Goal: Task Accomplishment & Management: Complete application form

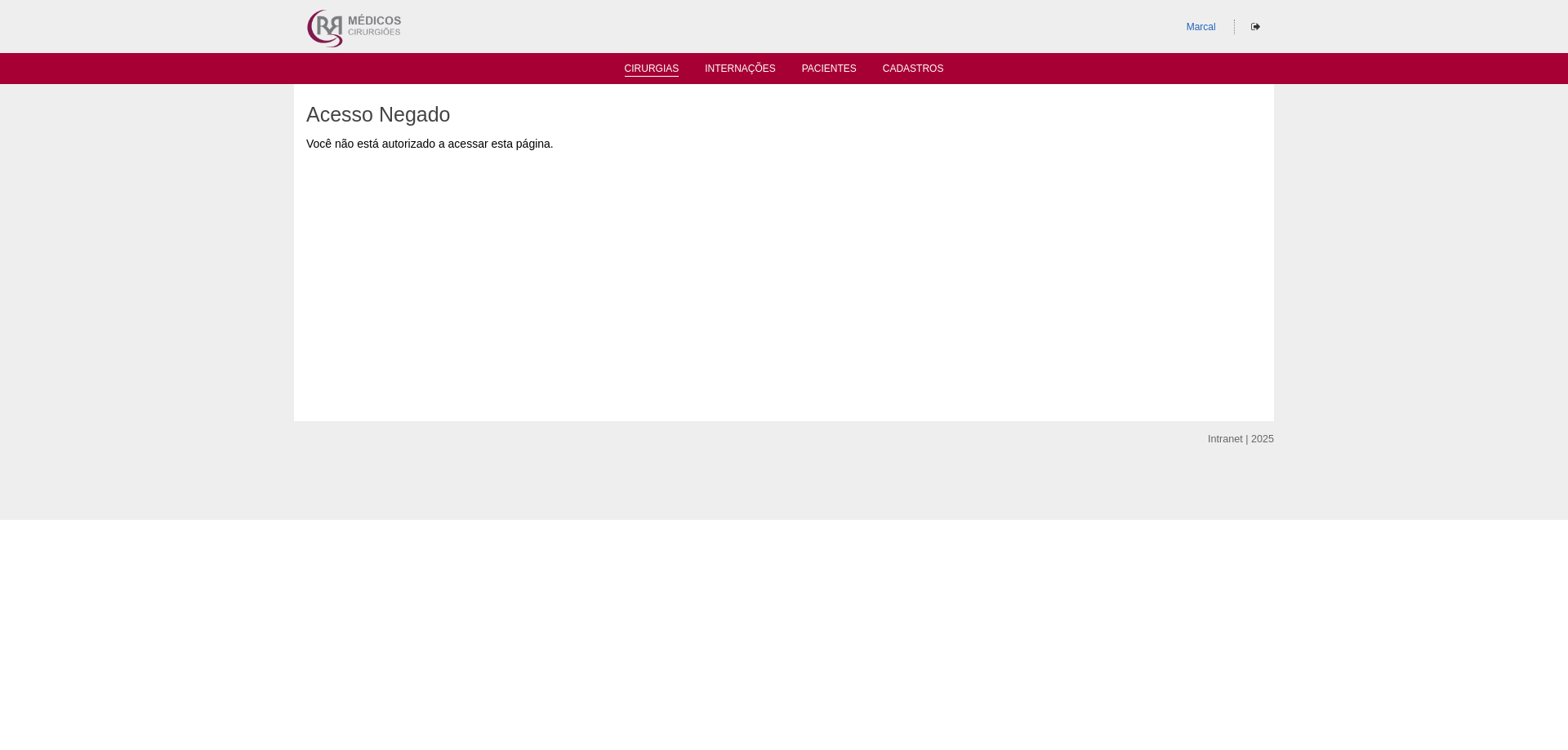
click at [635, 68] on link "Cirurgias" at bounding box center [652, 70] width 55 height 13
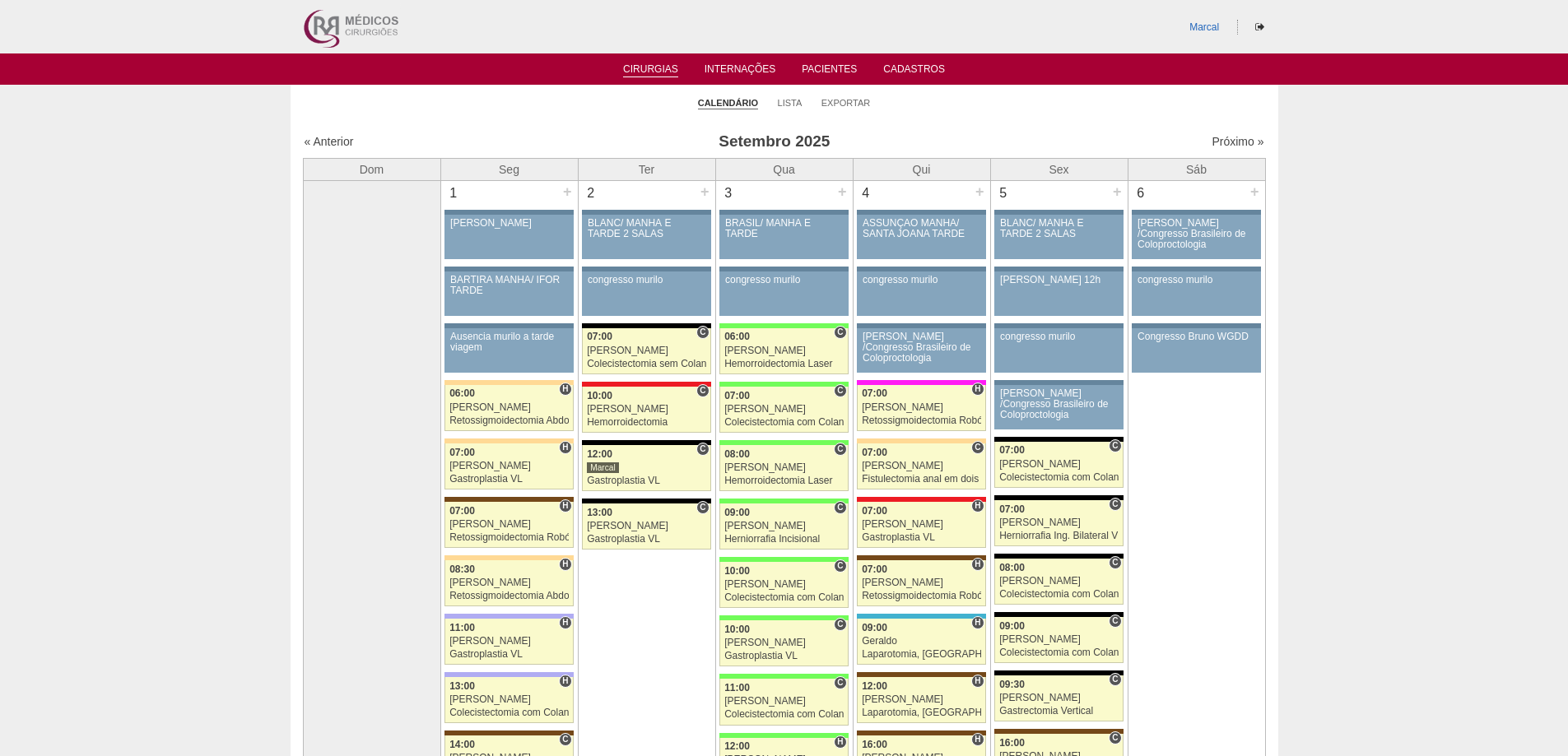
click at [1235, 133] on div "« Anterior [DATE] Próximo »" at bounding box center [784, 145] width 963 height 26
click at [1217, 138] on link "Próximo »" at bounding box center [1237, 141] width 52 height 13
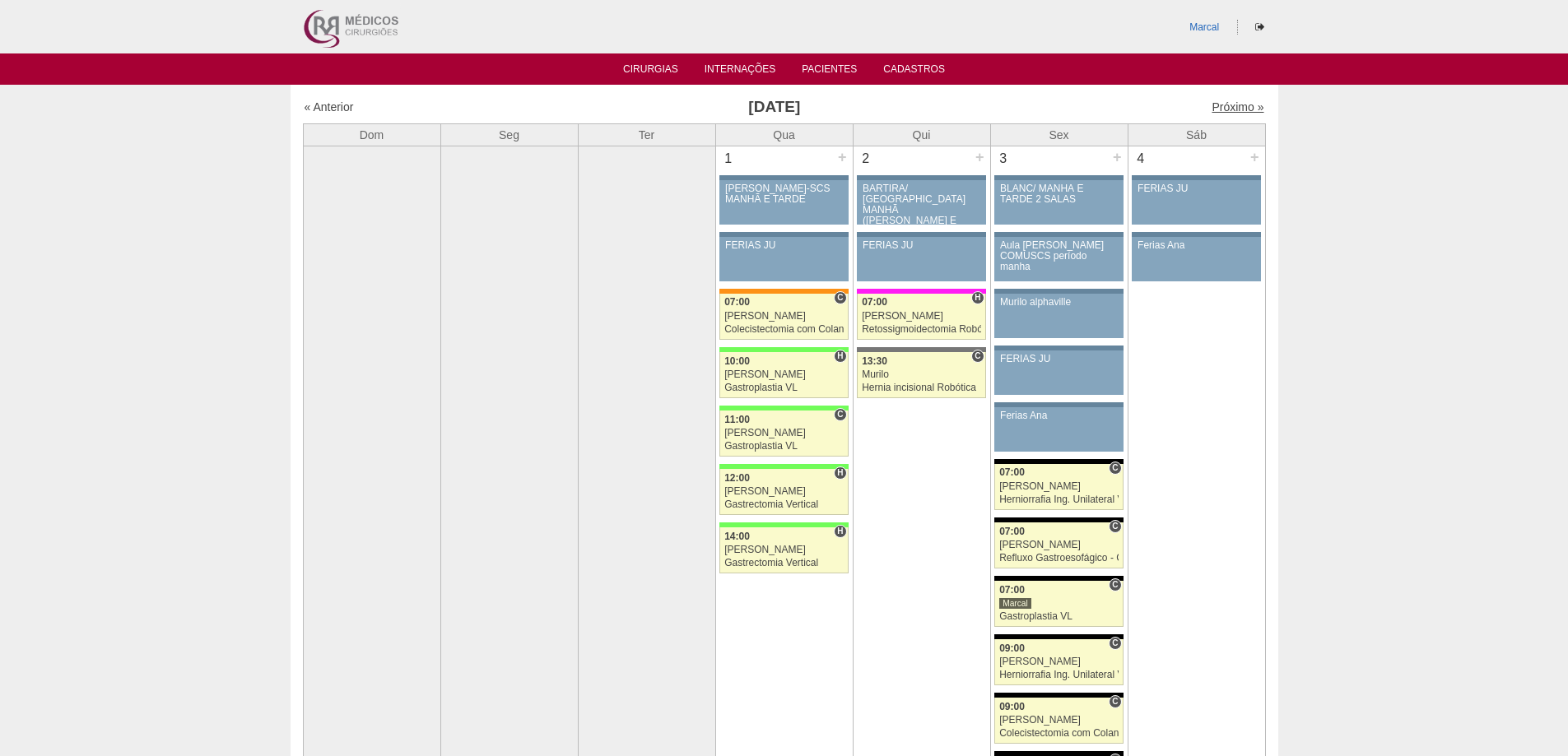
click at [1212, 104] on link "Próximo »" at bounding box center [1237, 106] width 52 height 13
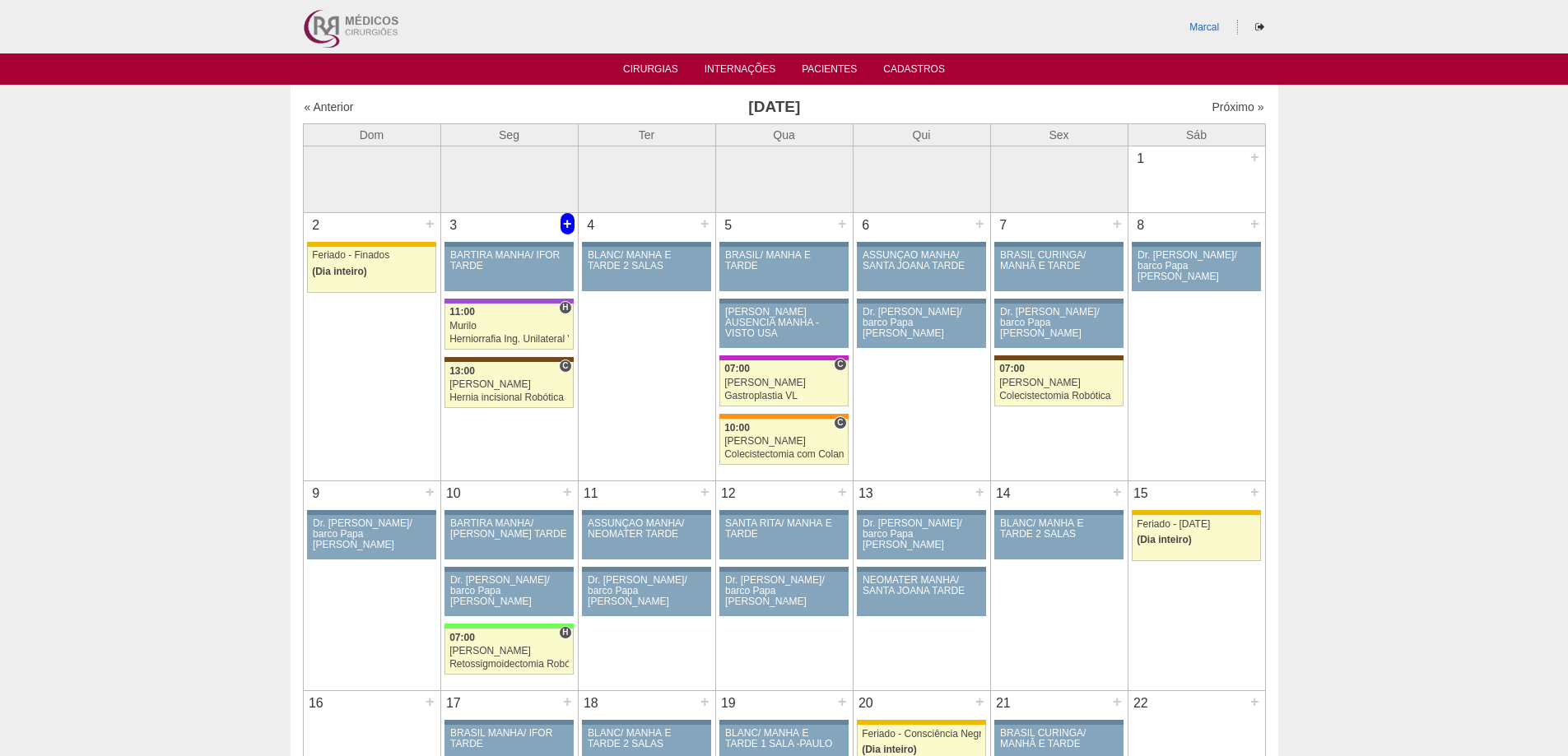
click at [565, 219] on div "+" at bounding box center [567, 224] width 14 height 21
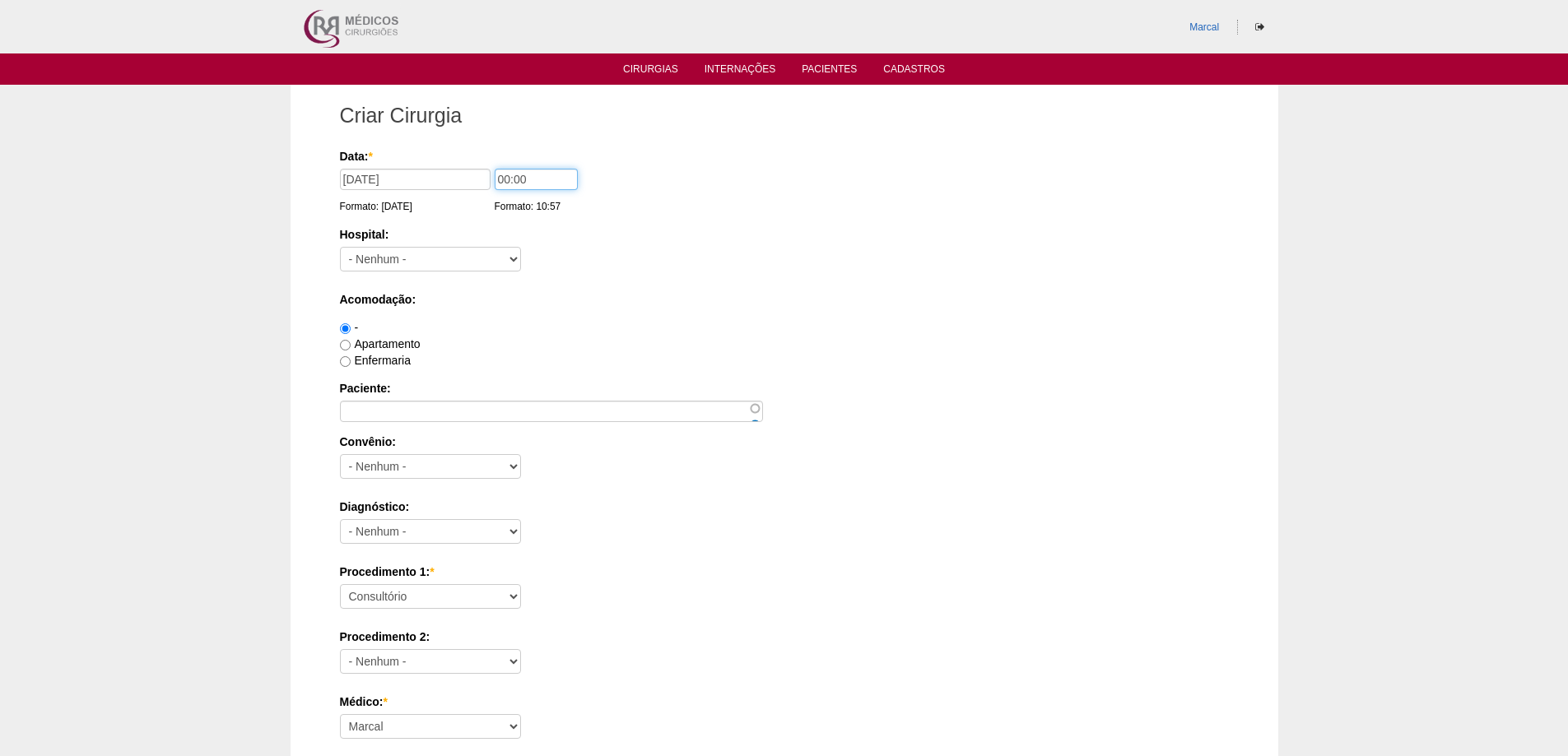
click at [504, 177] on input "00:00" at bounding box center [537, 179] width 83 height 21
type input "07:00"
click at [453, 257] on select "- Nenhum - 9 de Julho Albert Einstein Alvorada América Assunção Bartira Benefic…" at bounding box center [430, 259] width 181 height 25
select select "44"
click at [340, 247] on select "- Nenhum - 9 de Julho Albert Einstein Alvorada América Assunção Bartira Benefic…" at bounding box center [430, 259] width 181 height 25
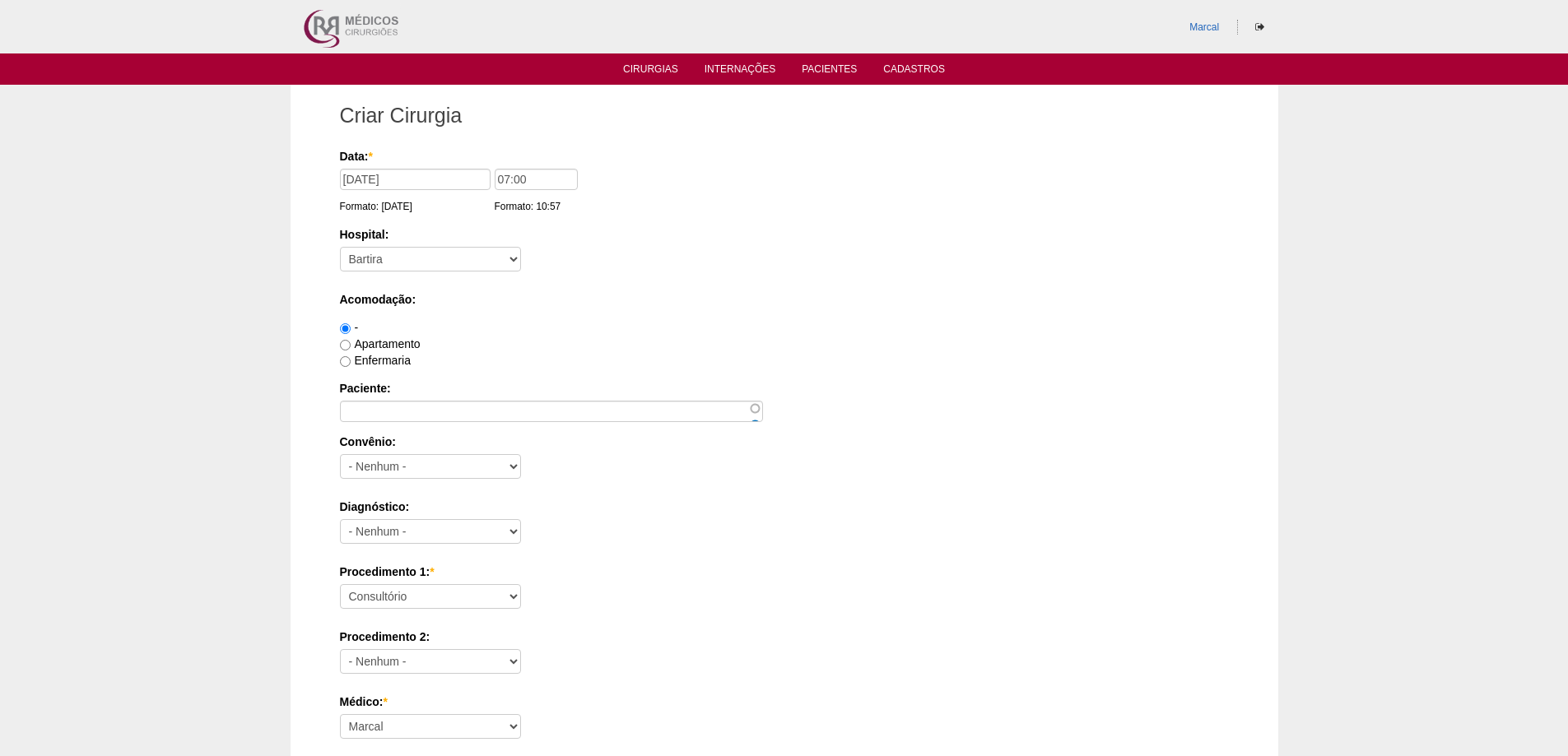
click at [379, 355] on label "Enfermaria" at bounding box center [375, 360] width 71 height 13
click at [350, 356] on input "Enfermaria" at bounding box center [345, 361] width 11 height 11
radio input "true"
click at [378, 341] on label "Apartamento" at bounding box center [380, 344] width 81 height 13
click at [350, 341] on input "Apartamento" at bounding box center [345, 345] width 11 height 11
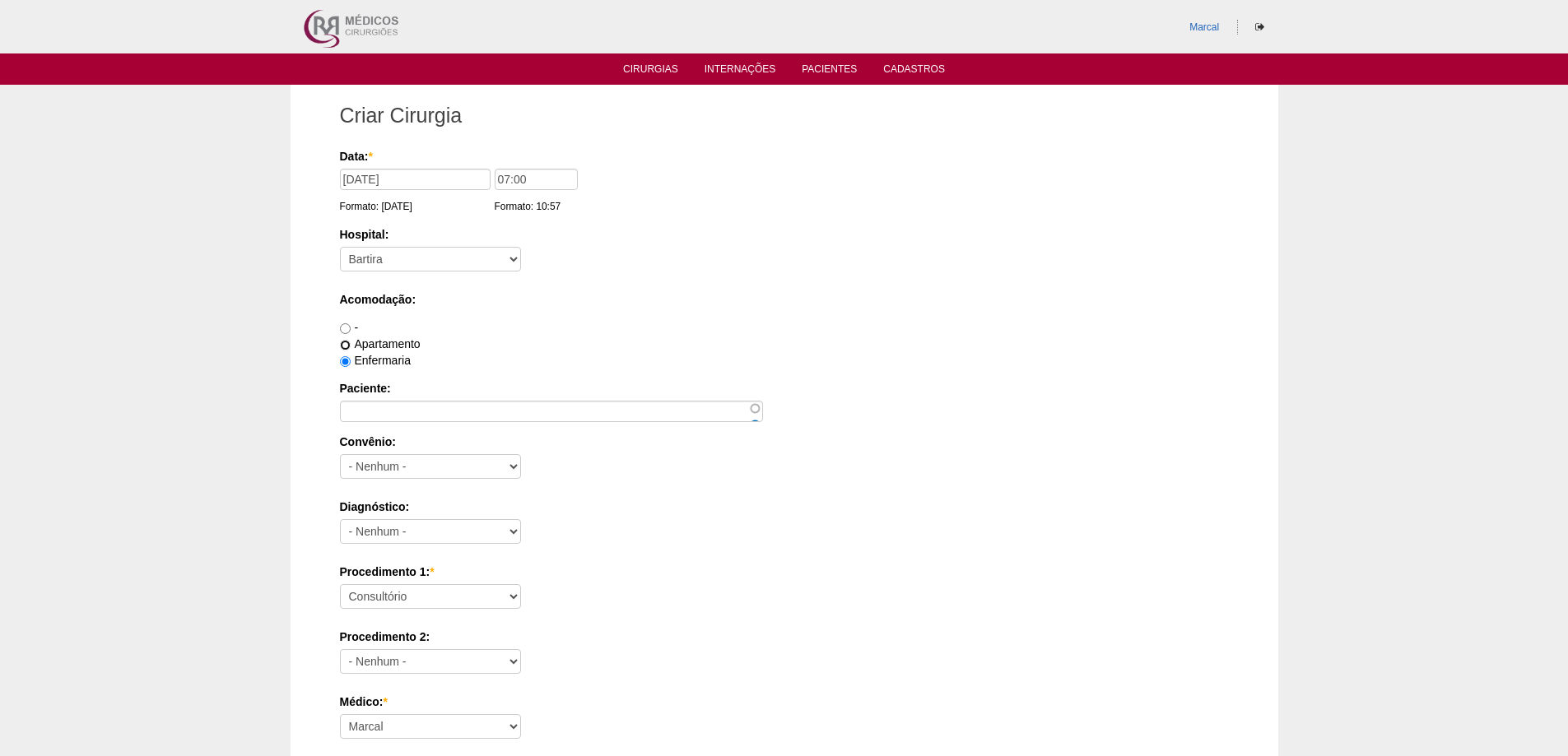
radio input "true"
click at [374, 366] on label "Enfermaria" at bounding box center [375, 360] width 71 height 13
click at [350, 366] on input "Enfermaria" at bounding box center [345, 361] width 11 height 11
radio input "true"
click at [386, 411] on input "Paciente:" at bounding box center [551, 411] width 423 height 21
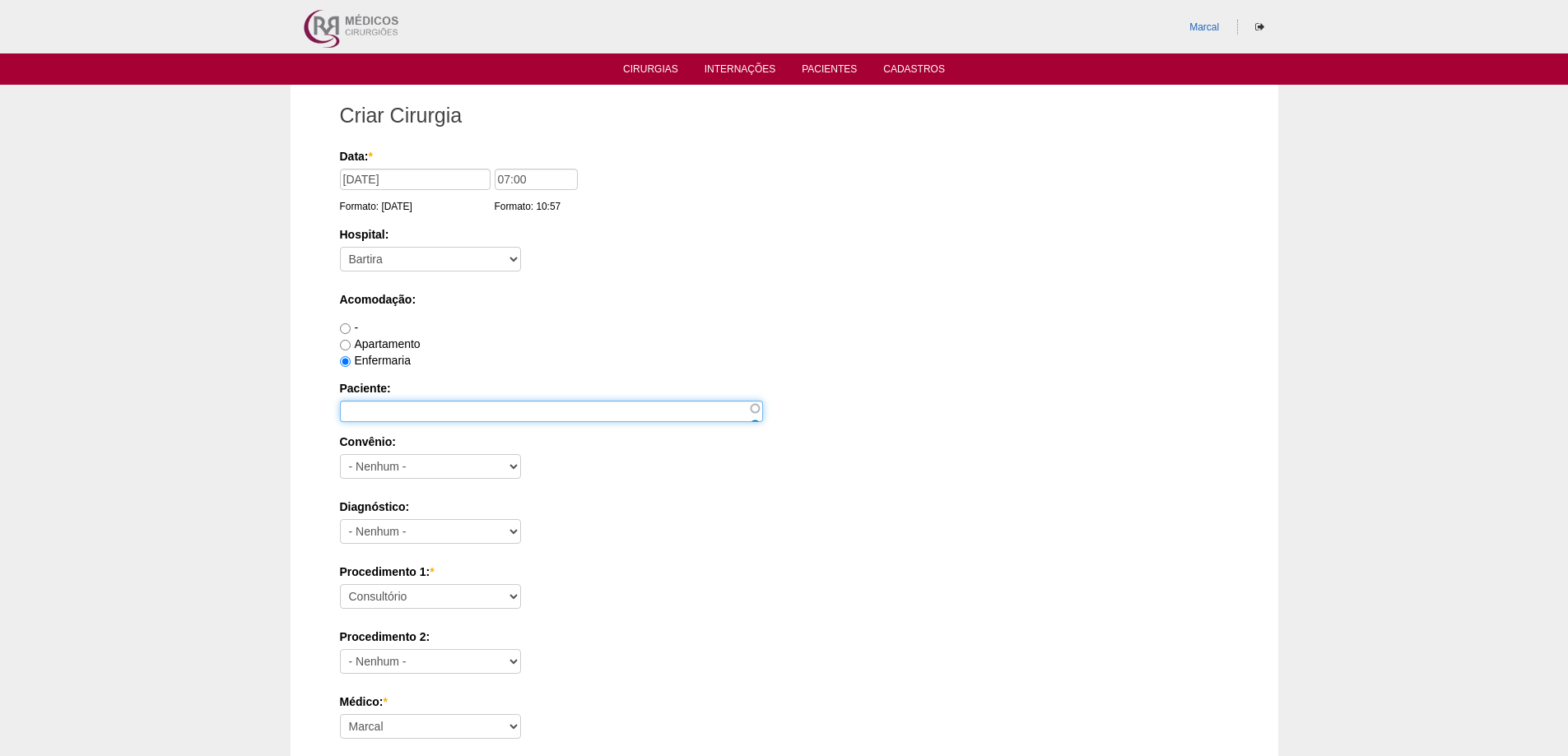
click at [406, 412] on input "Paciente:" at bounding box center [551, 411] width 423 height 21
paste input "NEUSA ALVES BRANDAO VIEIRA"
type input "NEUSA ALVES BRANDAO VIEIRA"
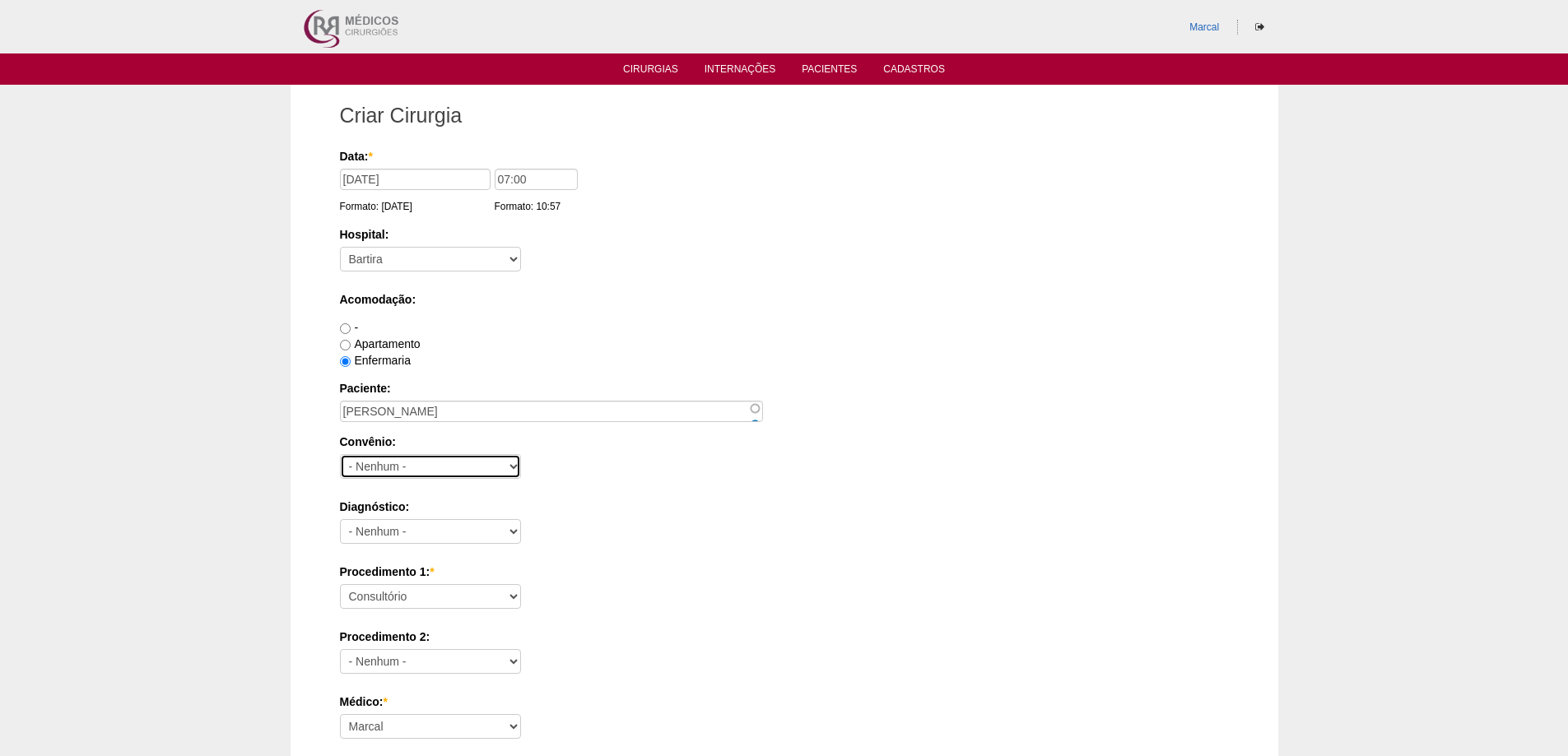
click at [412, 464] on select "- Nenhum - Abet Afresp Allianz Amil Blue Life Caasp Cabesp Caixa de Pensões Car…" at bounding box center [430, 466] width 181 height 25
select select "9813"
click at [340, 454] on select "- Nenhum - Abet Afresp Allianz Amil Blue Life Caasp Cabesp Caixa de Pensões Car…" at bounding box center [430, 466] width 181 height 25
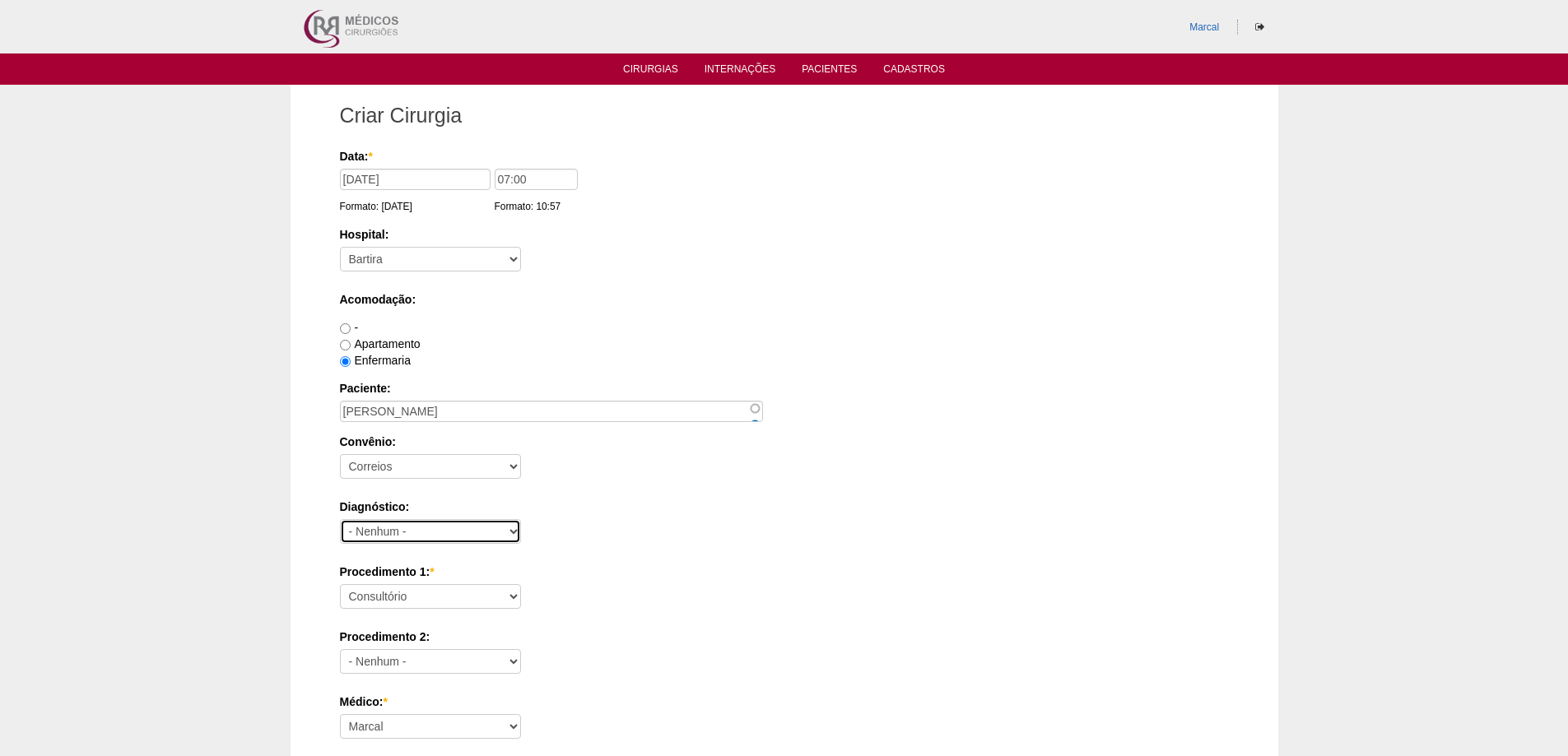
click at [479, 532] on select "- Nenhum - Abdome Agudo Abscesso Hepático Abscesso Perianal Abscesso Peritoneal…" at bounding box center [430, 531] width 181 height 25
select select "12"
click at [340, 520] on select "- Nenhum - Abdome Agudo Abscesso Hepático Abscesso Perianal Abscesso Peritoneal…" at bounding box center [430, 531] width 181 height 25
click at [453, 597] on select "Consultório Abscesso Hepático - Drenagem Abscesso perianal Amputação Abdômino P…" at bounding box center [430, 596] width 181 height 25
select select "3735"
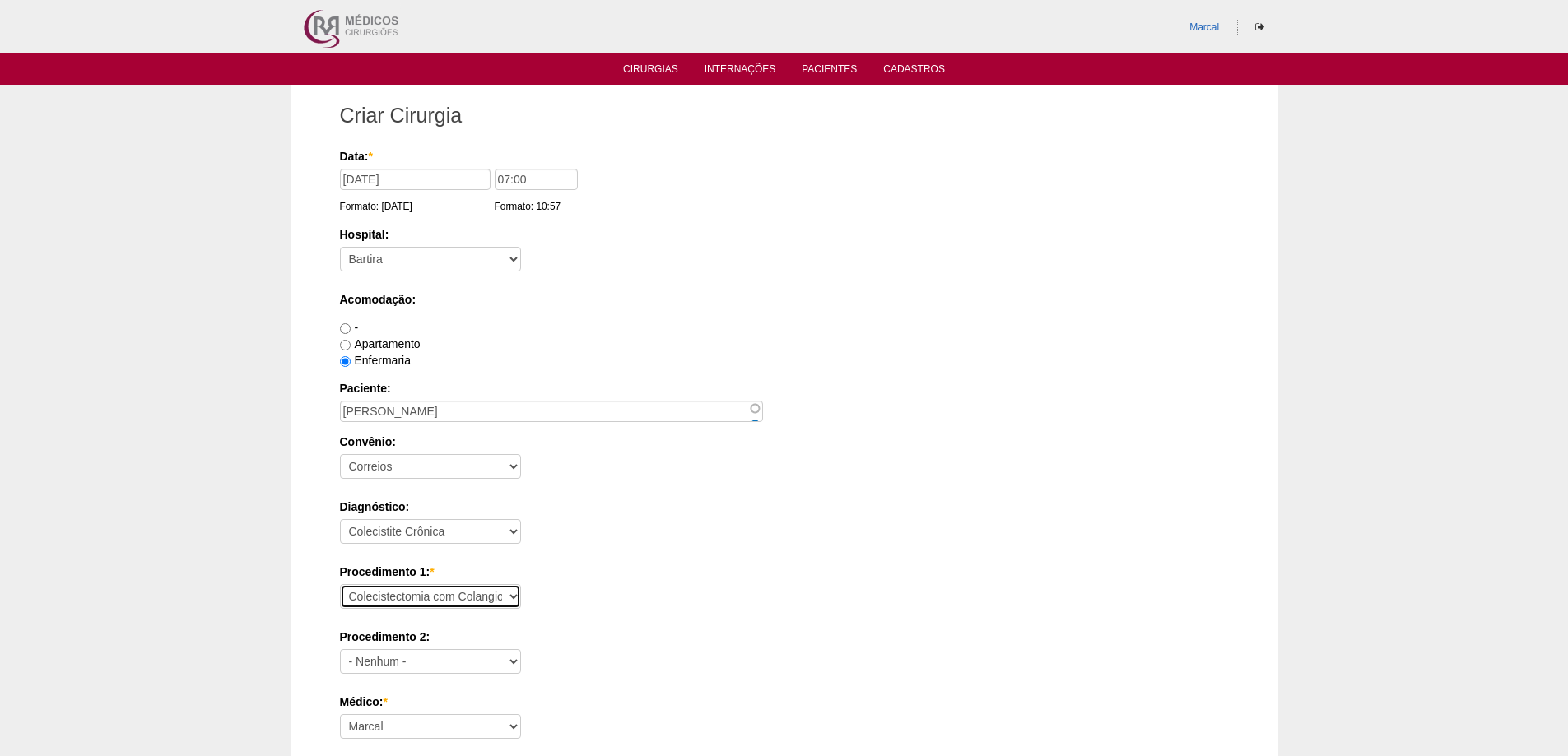
click at [340, 584] on select "Consultório Abscesso Hepático - Drenagem Abscesso perianal Amputação Abdômino P…" at bounding box center [430, 596] width 181 height 25
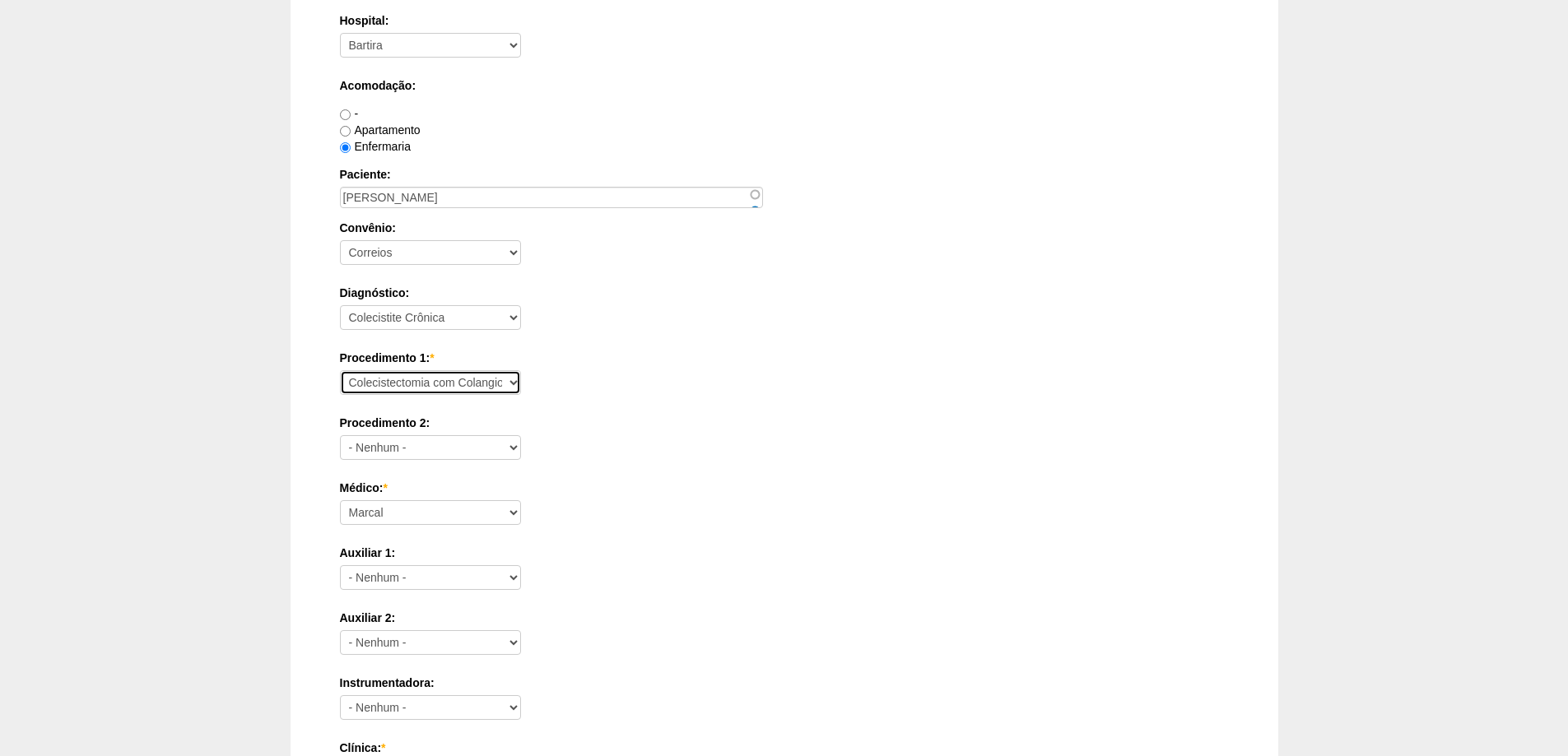
scroll to position [247, 0]
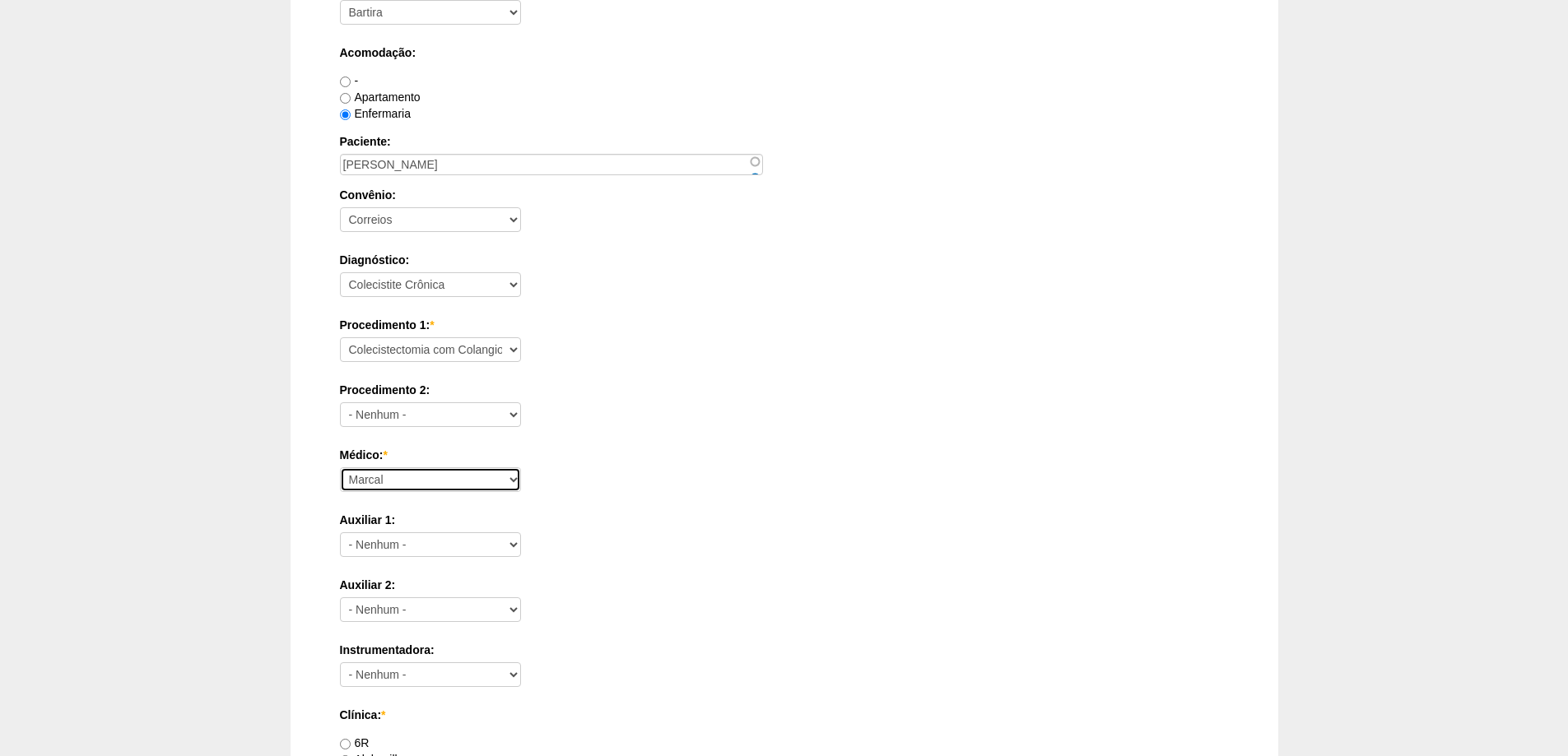
click at [432, 471] on select "Ana Paula Bruno Felipe Rossi Geraldo Igor Benevides Isabella Juliana Luiz Guilh…" at bounding box center [430, 480] width 181 height 25
select select "24"
click at [340, 468] on select "Ana Paula Bruno Felipe Rossi Geraldo Igor Benevides Isabella Juliana Luiz Guilh…" at bounding box center [430, 480] width 181 height 25
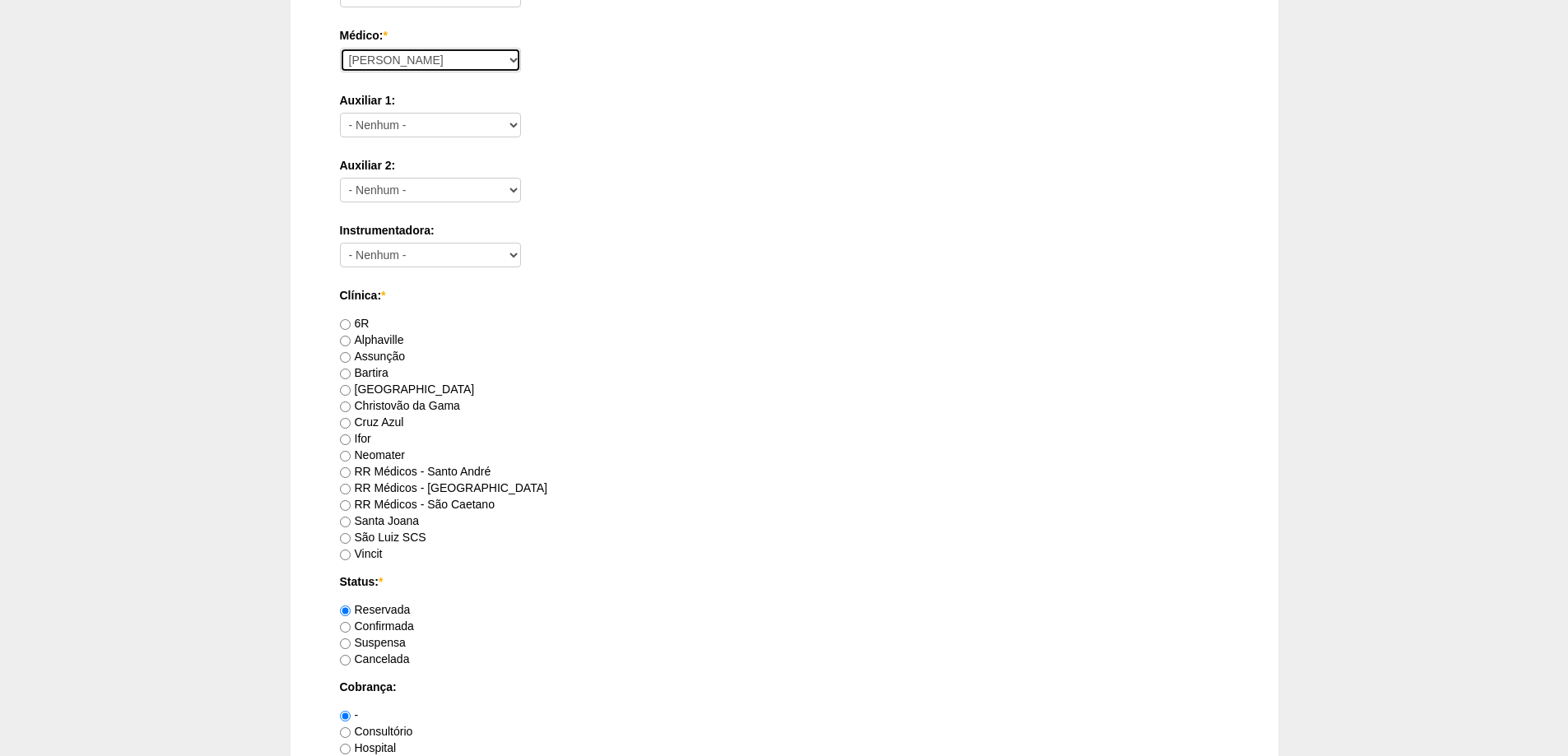
scroll to position [741, 0]
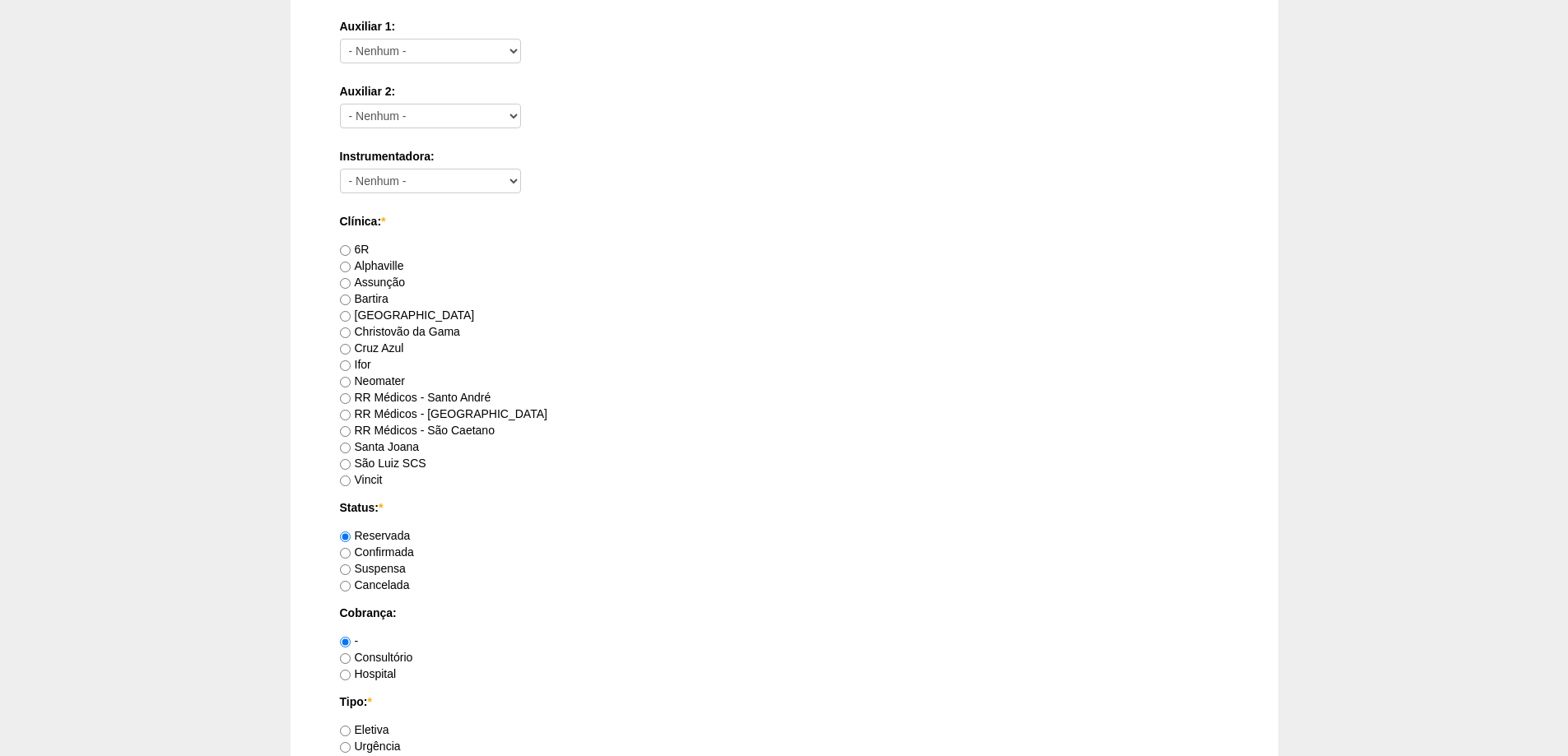
click at [477, 412] on label "RR Médicos - São Bernardo do Campo" at bounding box center [444, 413] width 207 height 13
click at [350, 412] on input "RR Médicos - São Bernardo do Campo" at bounding box center [345, 415] width 11 height 11
radio input "true"
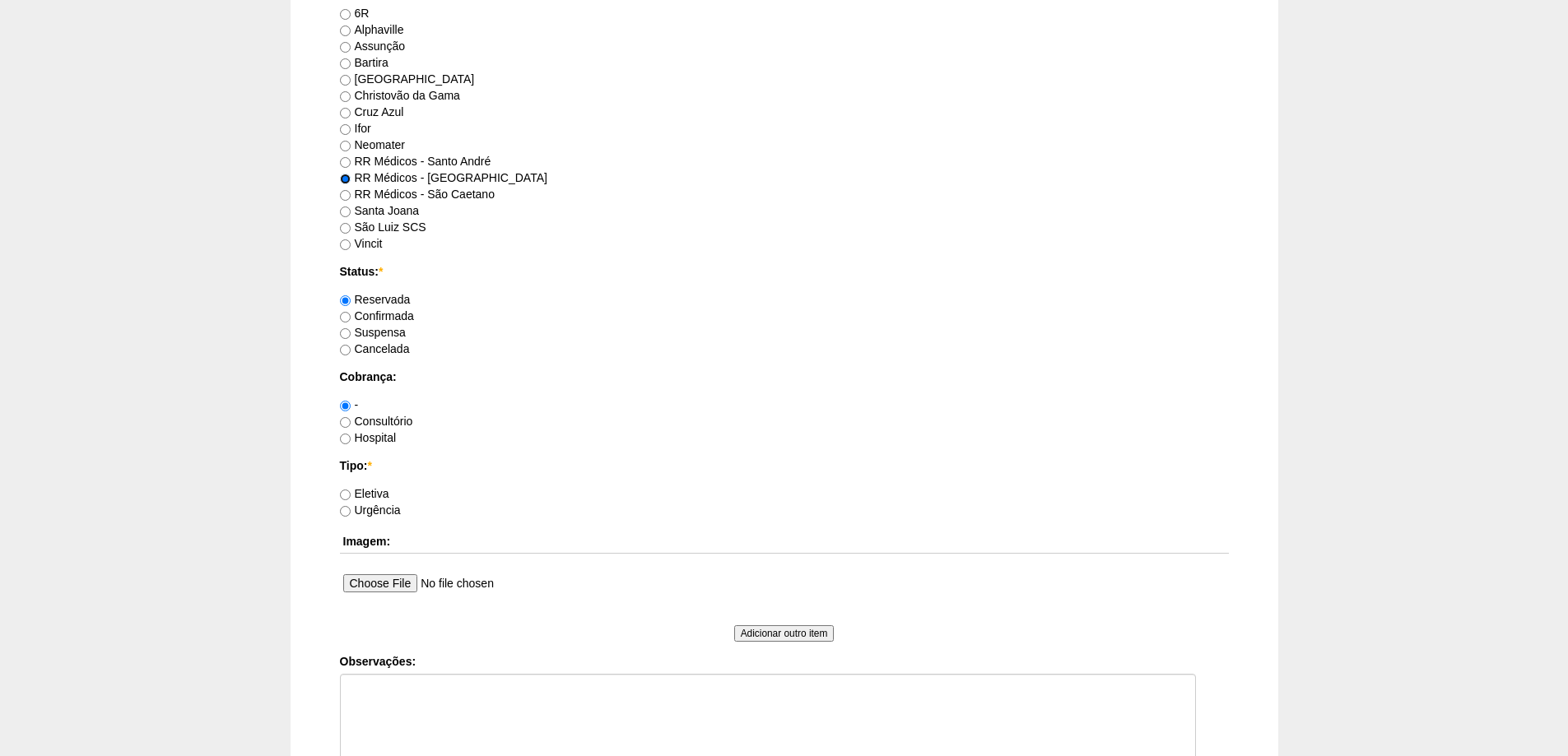
scroll to position [987, 0]
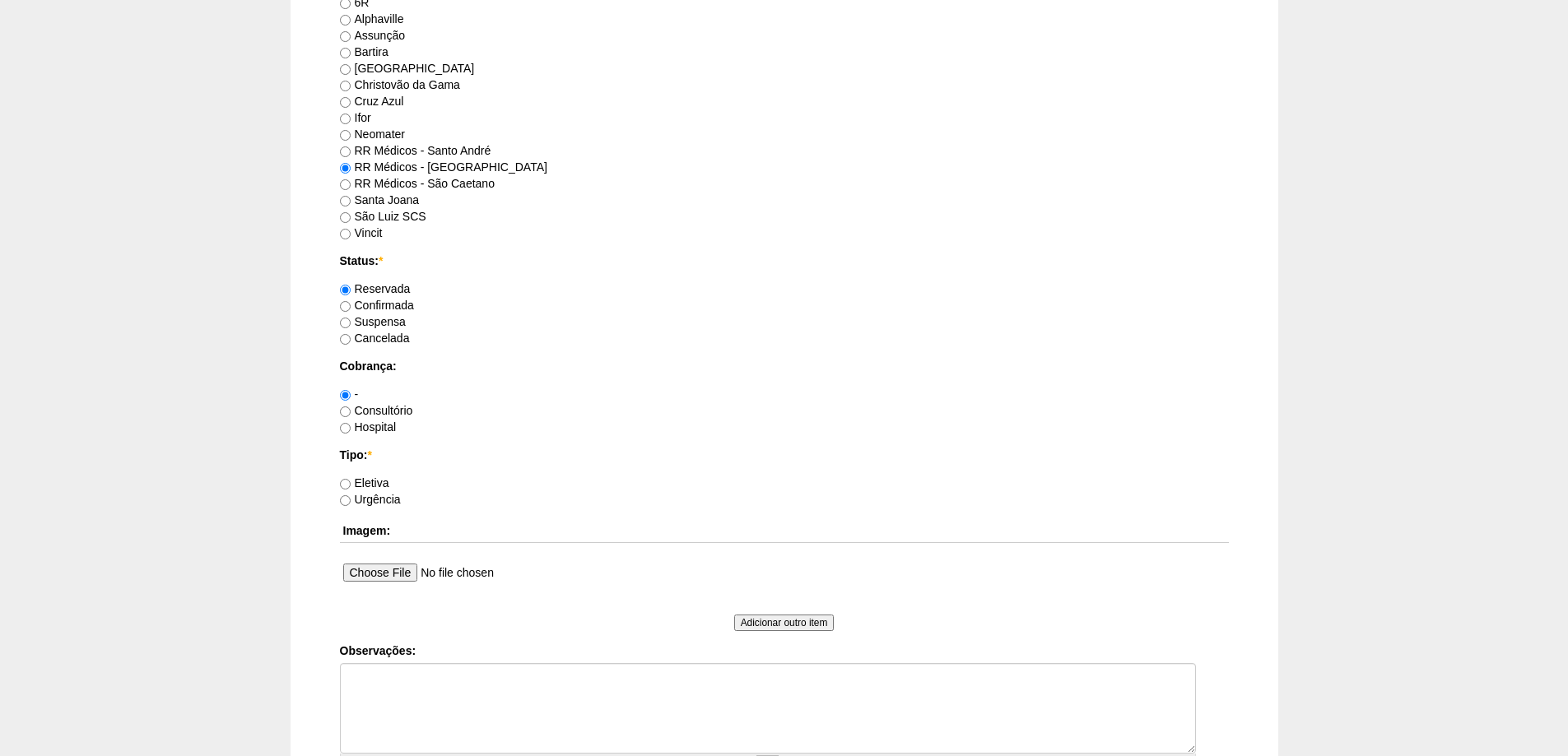
click at [383, 409] on label "Consultório" at bounding box center [377, 410] width 73 height 13
click at [350, 409] on input "Consultório" at bounding box center [345, 412] width 11 height 11
radio input "true"
click at [366, 478] on label "Eletiva" at bounding box center [365, 482] width 49 height 13
click at [350, 479] on input "Eletiva" at bounding box center [345, 484] width 11 height 11
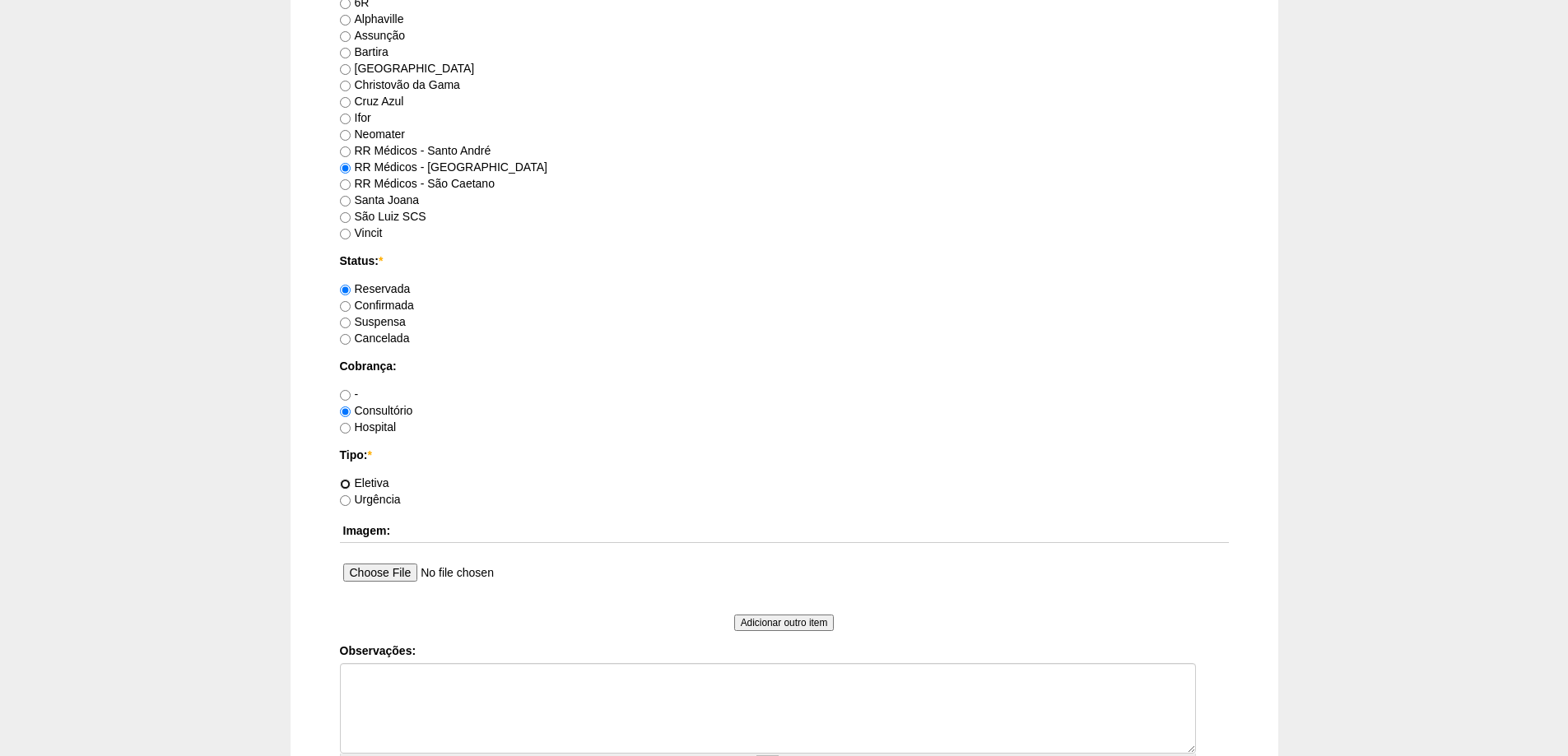
radio input "true"
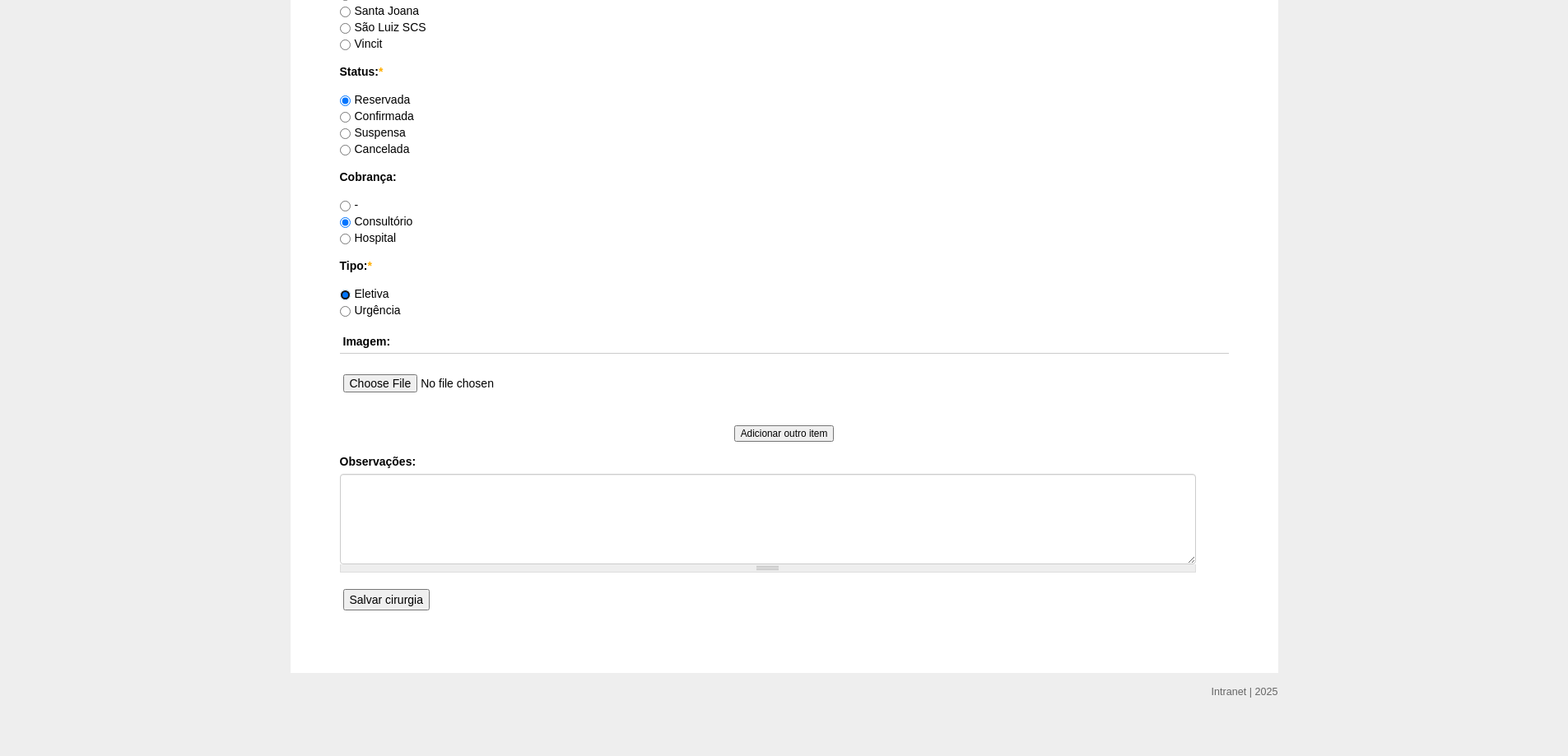
scroll to position [1193, 0]
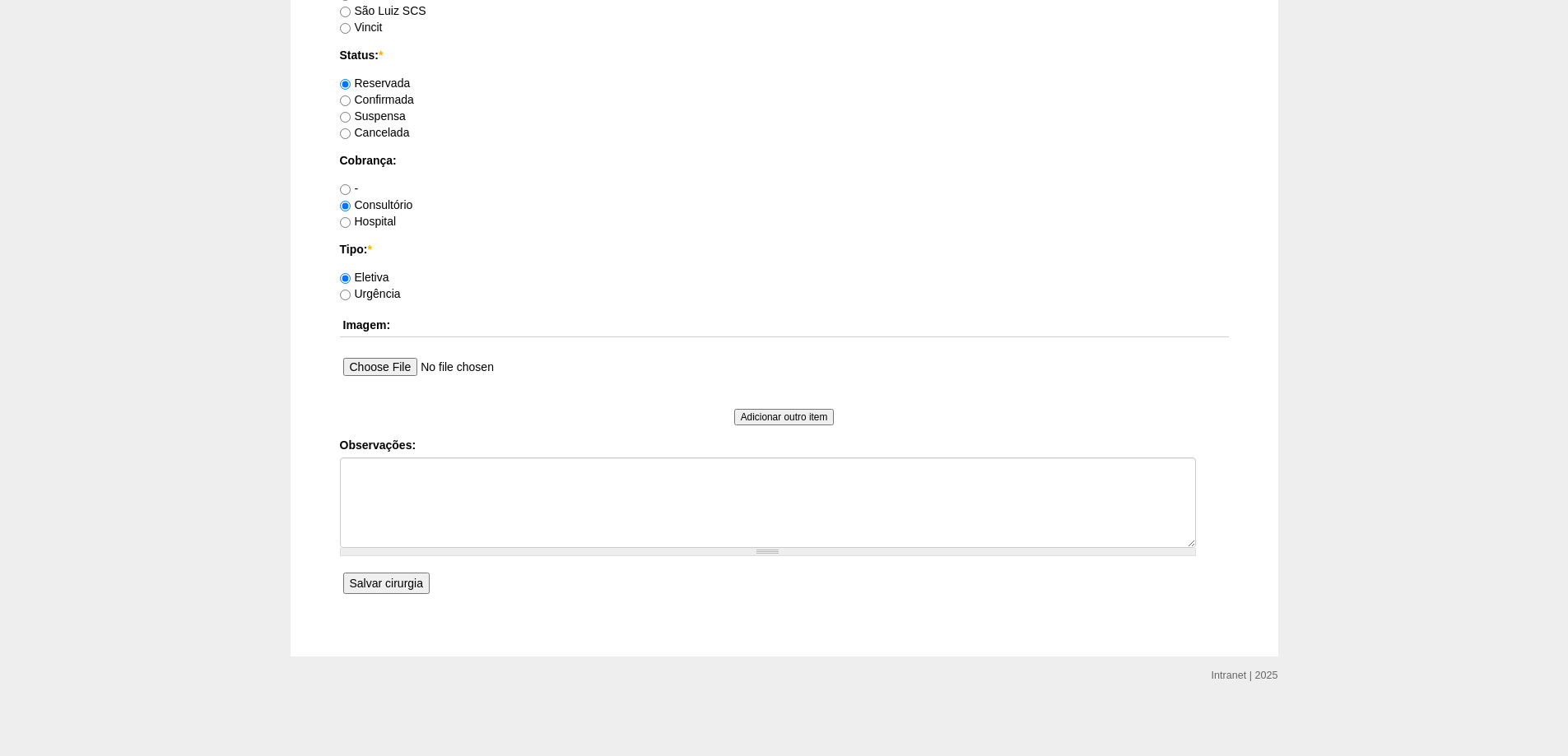
click at [379, 581] on input "Salvar cirurgia" at bounding box center [387, 583] width 87 height 21
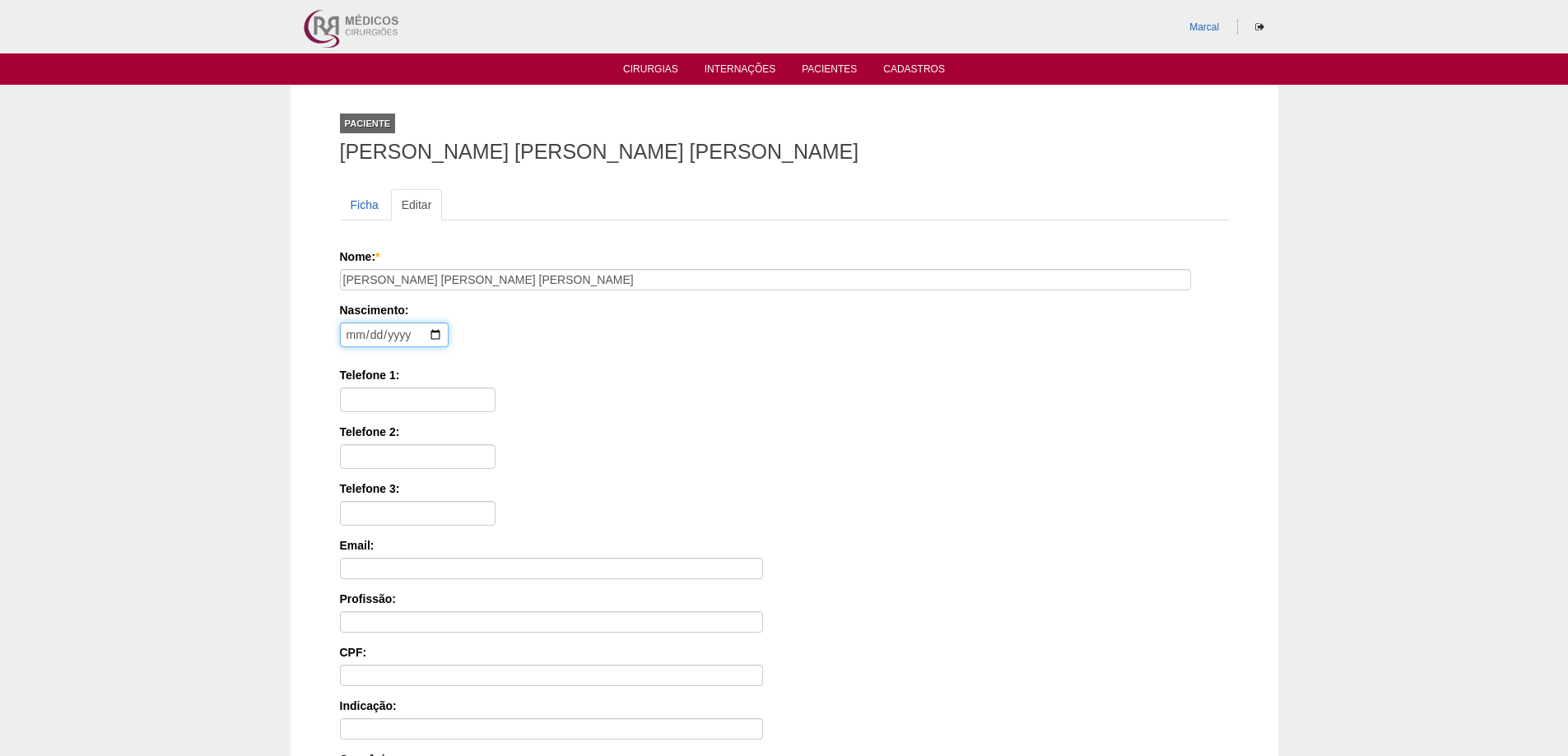
click at [344, 323] on input "date" at bounding box center [395, 334] width 109 height 25
type input "[DATE]"
click at [393, 390] on input "Telefone 1:" at bounding box center [418, 400] width 156 height 25
type input "1"
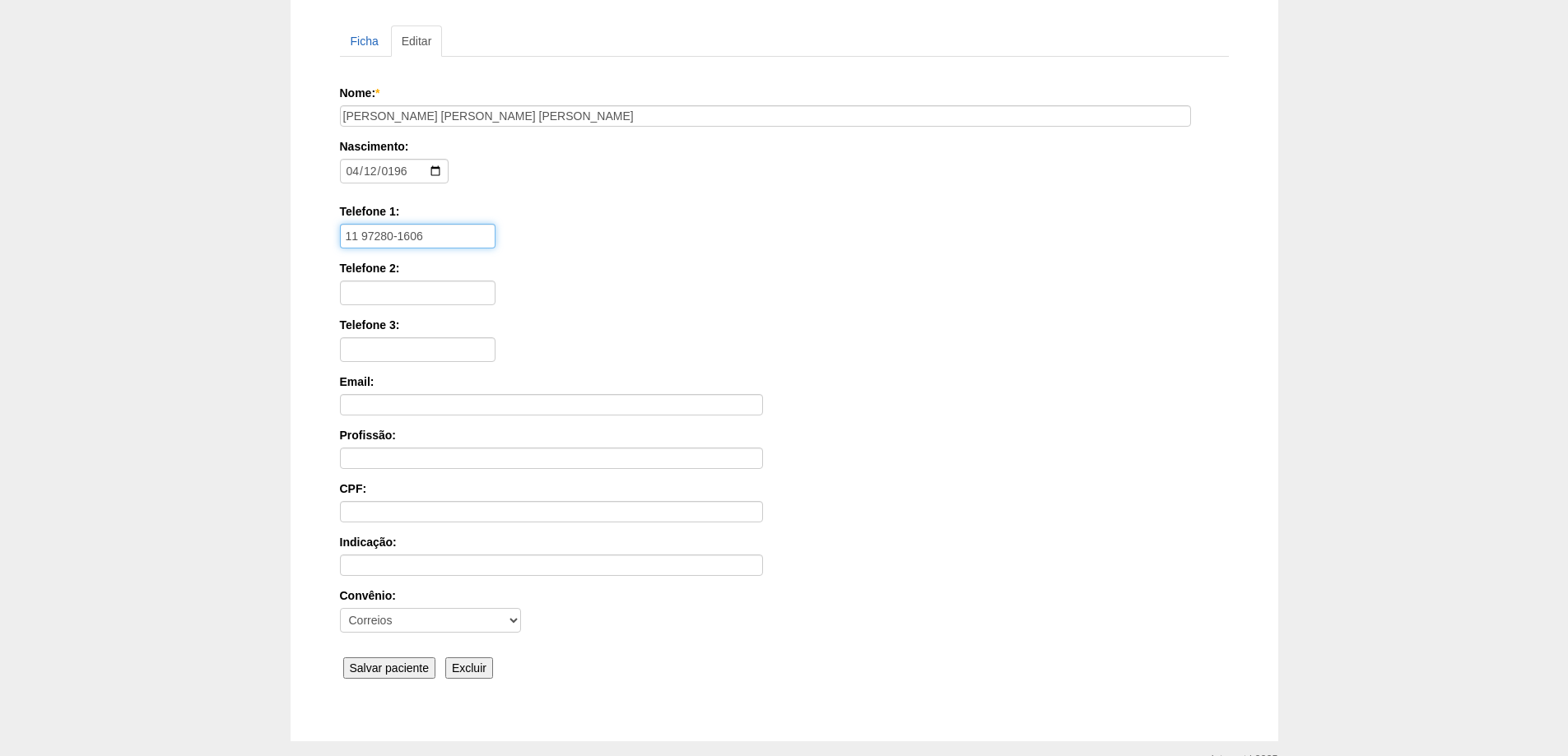
scroll to position [165, 0]
type input "11 97280-1606"
click at [380, 667] on input "Salvar paciente" at bounding box center [389, 667] width 93 height 21
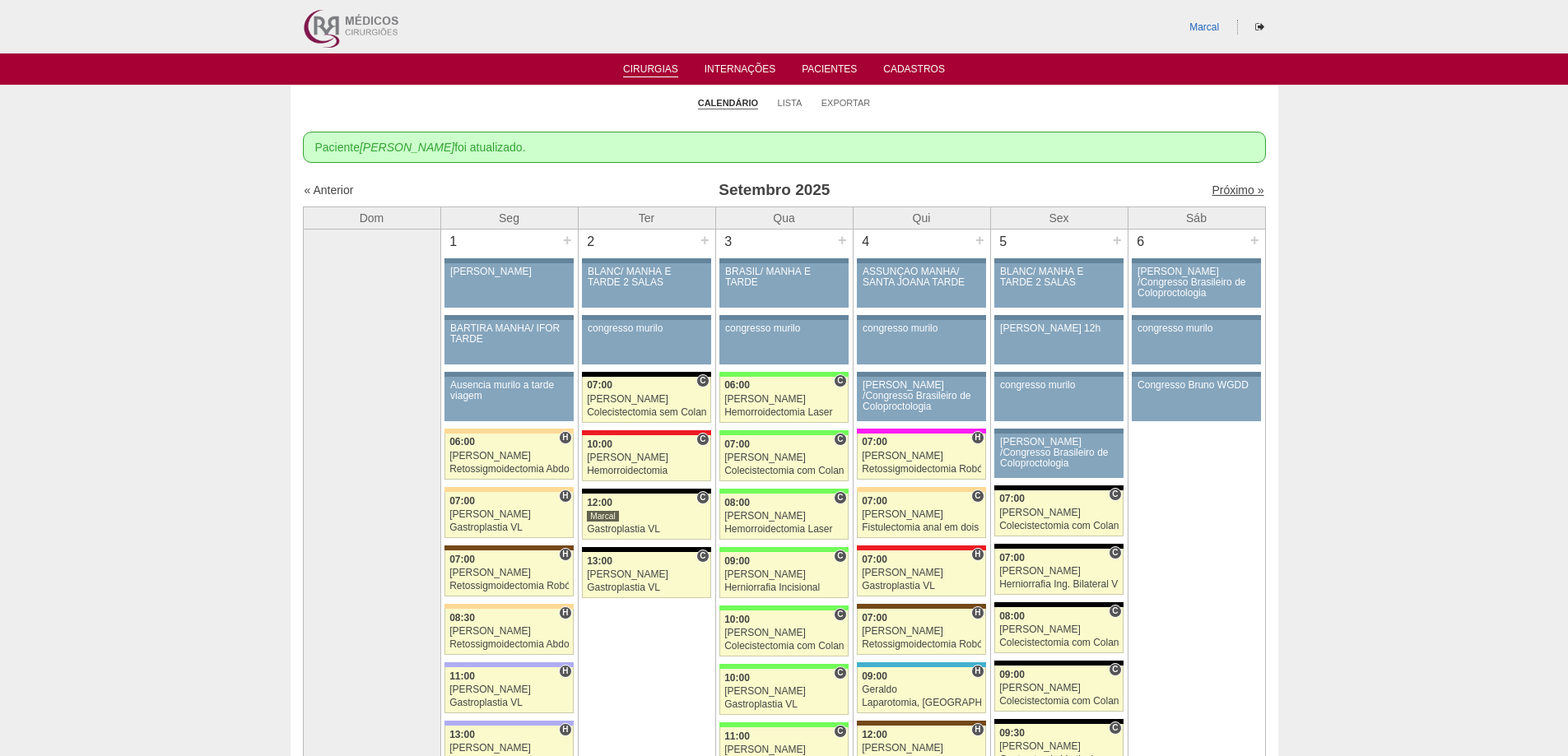
click at [1212, 188] on link "Próximo »" at bounding box center [1237, 190] width 52 height 13
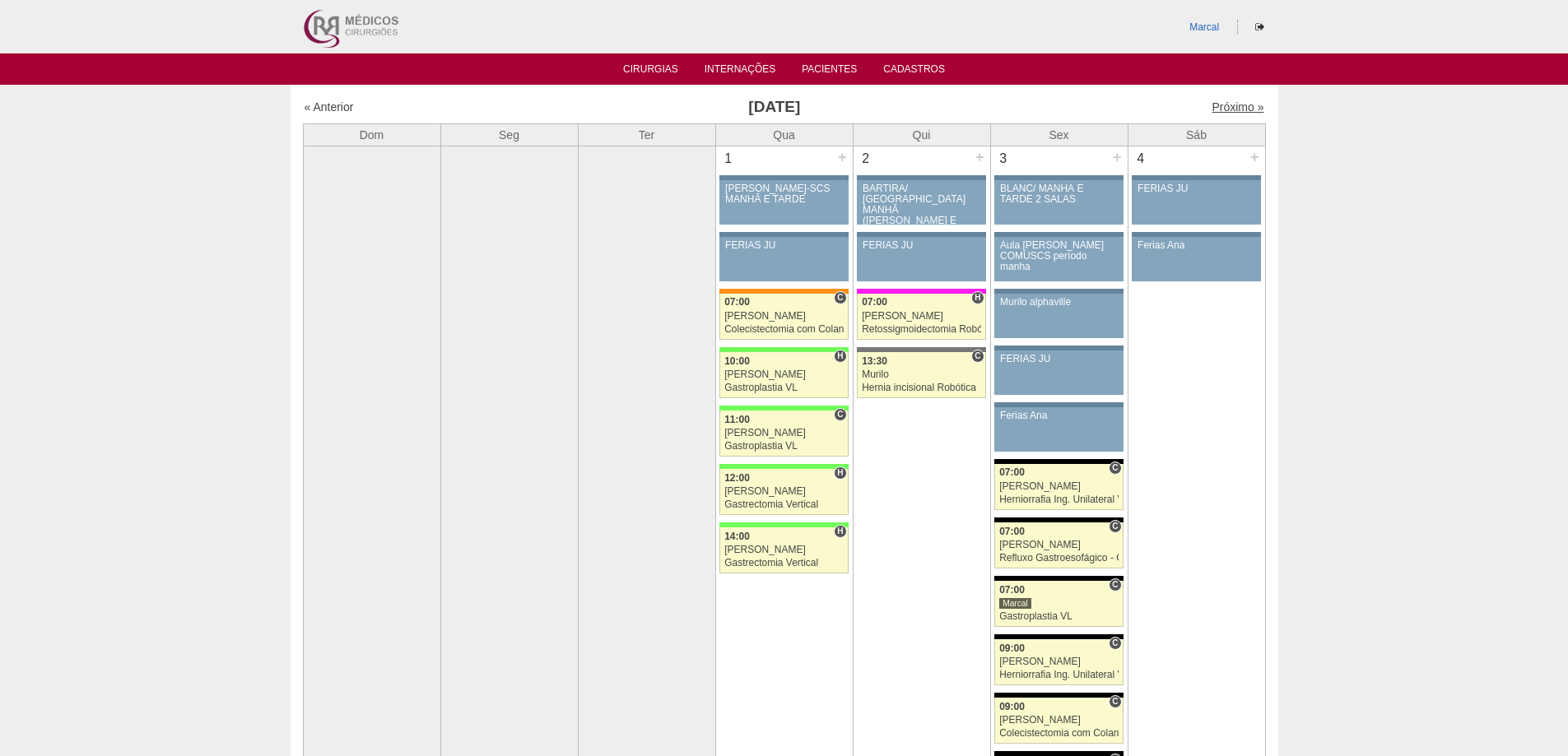
click at [1212, 101] on link "Próximo »" at bounding box center [1237, 106] width 52 height 13
